Goal: Task Accomplishment & Management: Use online tool/utility

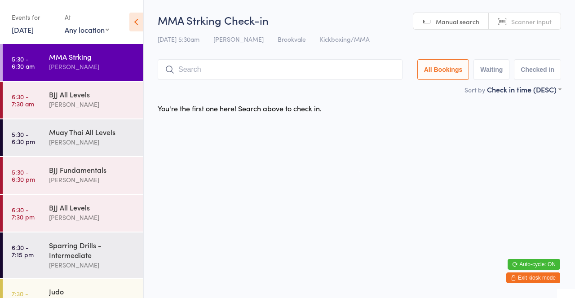
click at [224, 71] on input "search" at bounding box center [280, 69] width 245 height 21
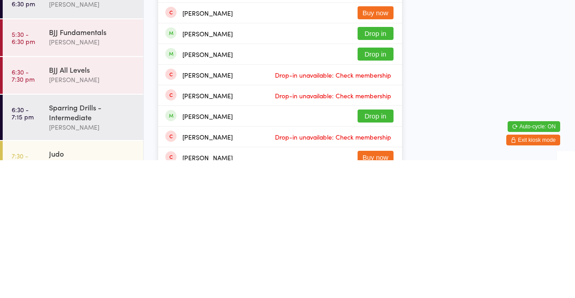
type input "[PERSON_NAME]"
click at [387, 193] on button "Drop in" at bounding box center [376, 192] width 36 height 13
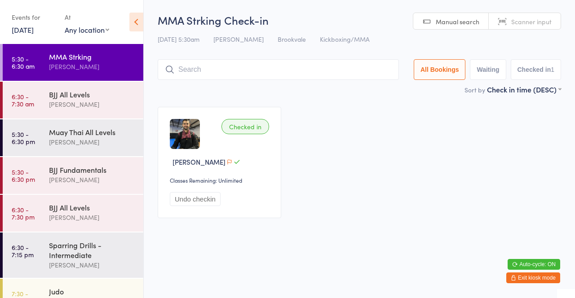
click at [550, 279] on button "Exit kiosk mode" at bounding box center [534, 278] width 54 height 11
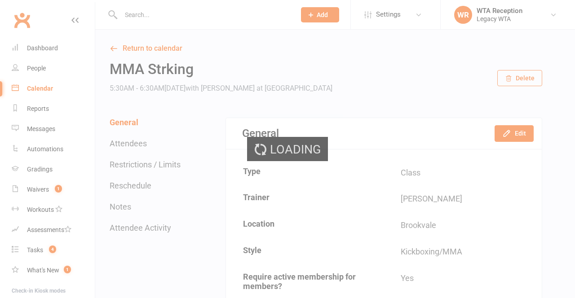
click at [40, 73] on div "Loading" at bounding box center [287, 149] width 575 height 298
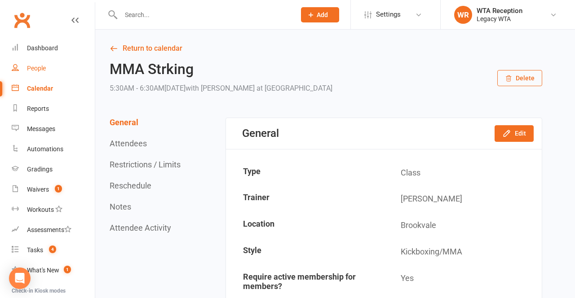
click at [38, 70] on div "People" at bounding box center [36, 68] width 19 height 7
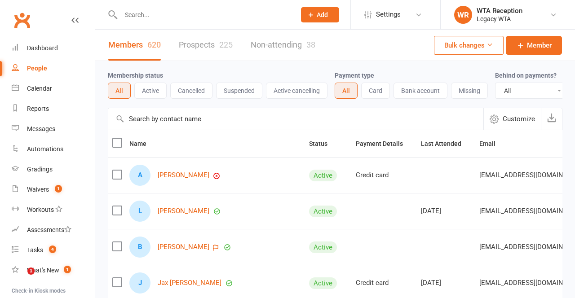
click at [215, 12] on input "text" at bounding box center [203, 15] width 171 height 13
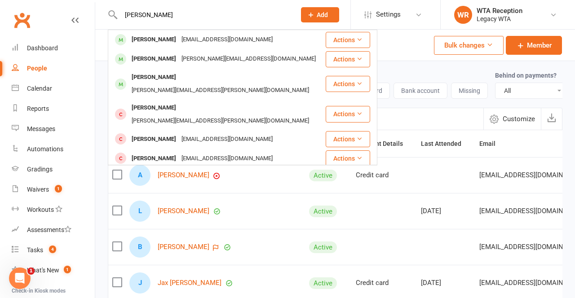
type input "[PERSON_NAME]"
click at [259, 59] on div "[PERSON_NAME][EMAIL_ADDRESS][DOMAIN_NAME]" at bounding box center [249, 59] width 140 height 13
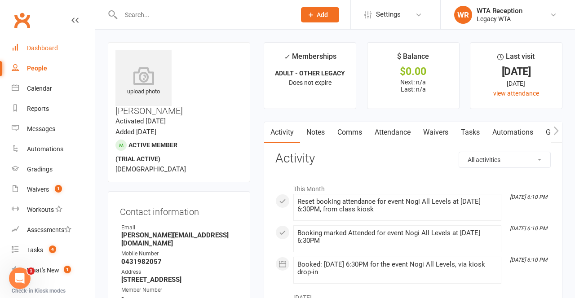
click at [57, 49] on div "Dashboard" at bounding box center [42, 47] width 31 height 7
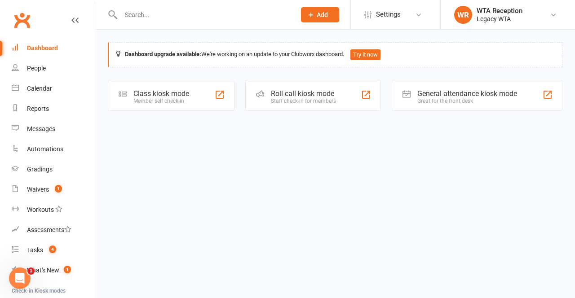
click at [181, 101] on div "Member self check-in" at bounding box center [161, 101] width 56 height 6
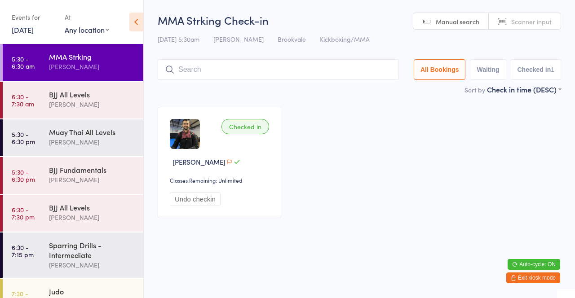
click at [207, 66] on input "search" at bounding box center [278, 69] width 241 height 21
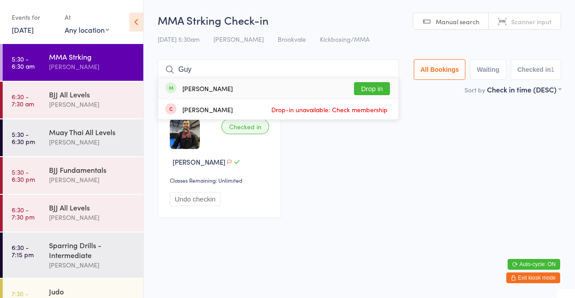
type input "Guy"
click at [198, 92] on div "[PERSON_NAME]" at bounding box center [207, 88] width 50 height 7
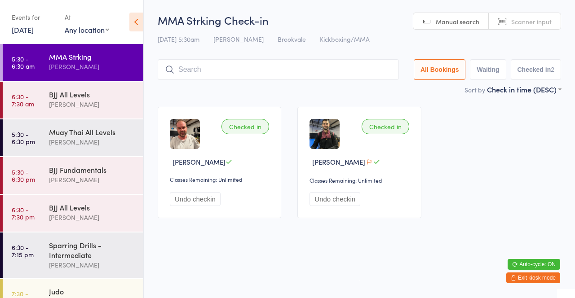
type input "Y"
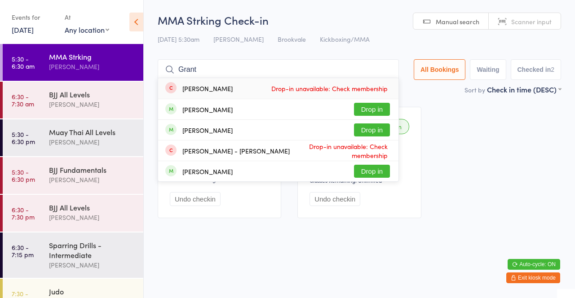
type input "Grant"
click at [379, 107] on button "Drop in" at bounding box center [372, 109] width 36 height 13
